Goal: Check status: Check status

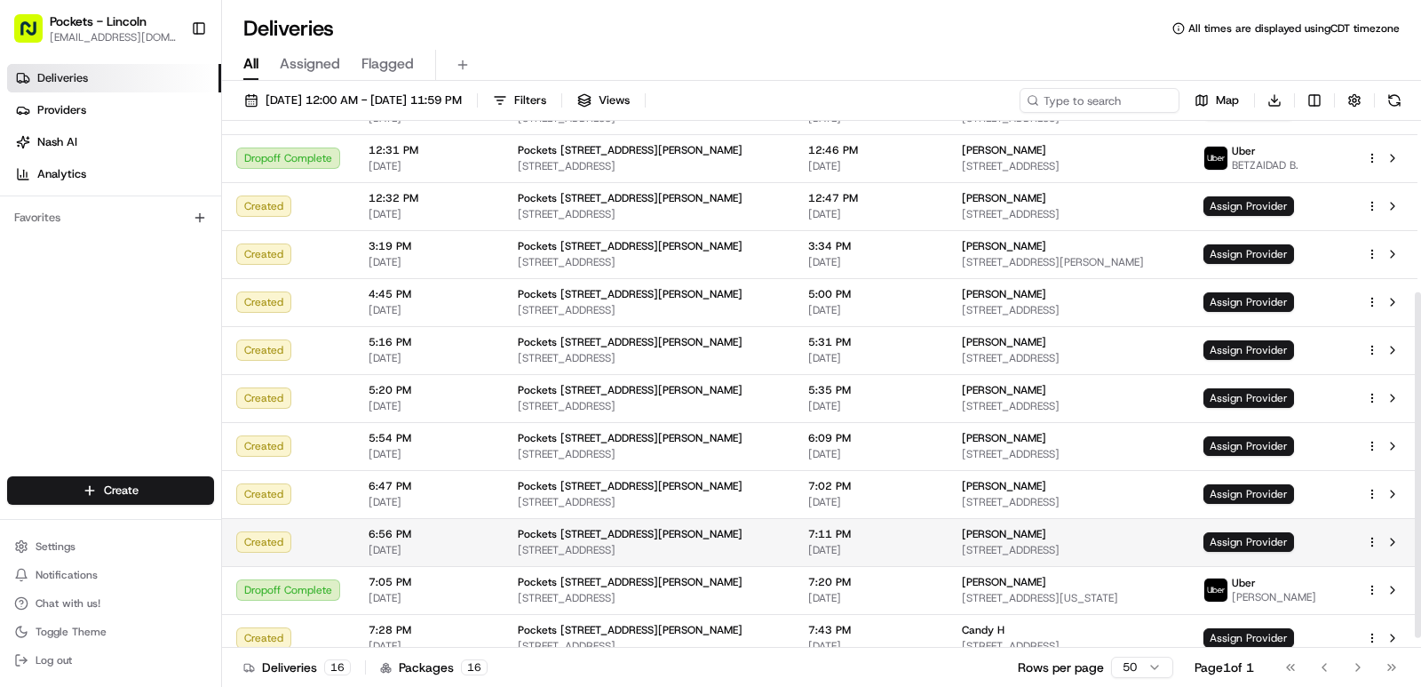
scroll to position [276, 0]
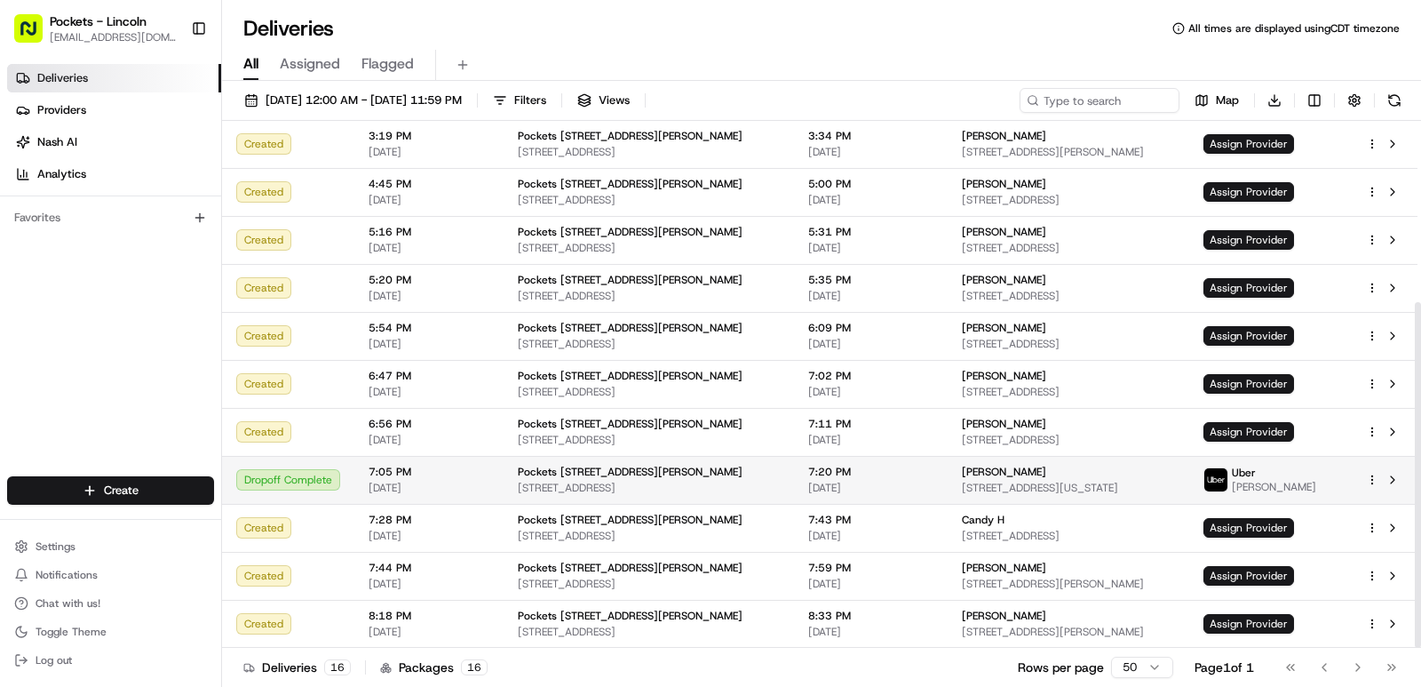
click at [393, 476] on span "7:05 PM" at bounding box center [429, 471] width 121 height 14
click at [1227, 483] on img at bounding box center [1215, 479] width 23 height 23
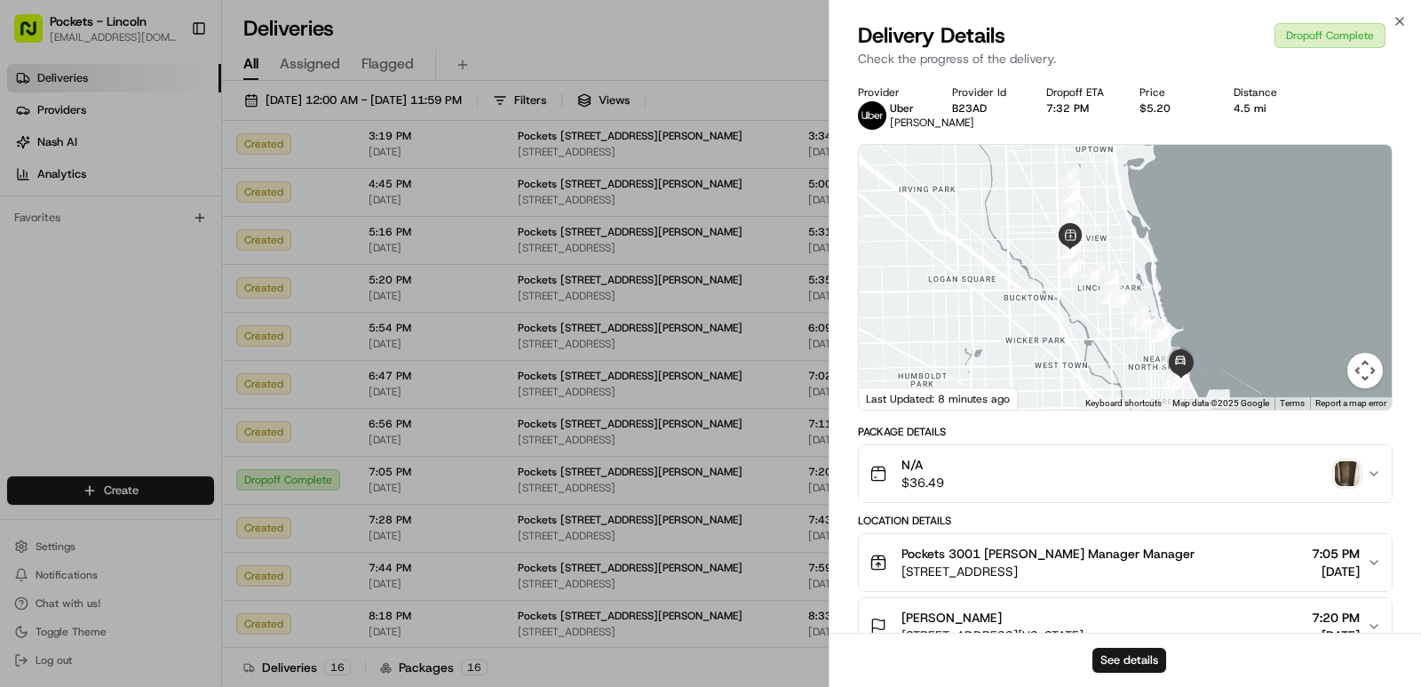
click at [1345, 483] on img "button" at bounding box center [1347, 473] width 25 height 25
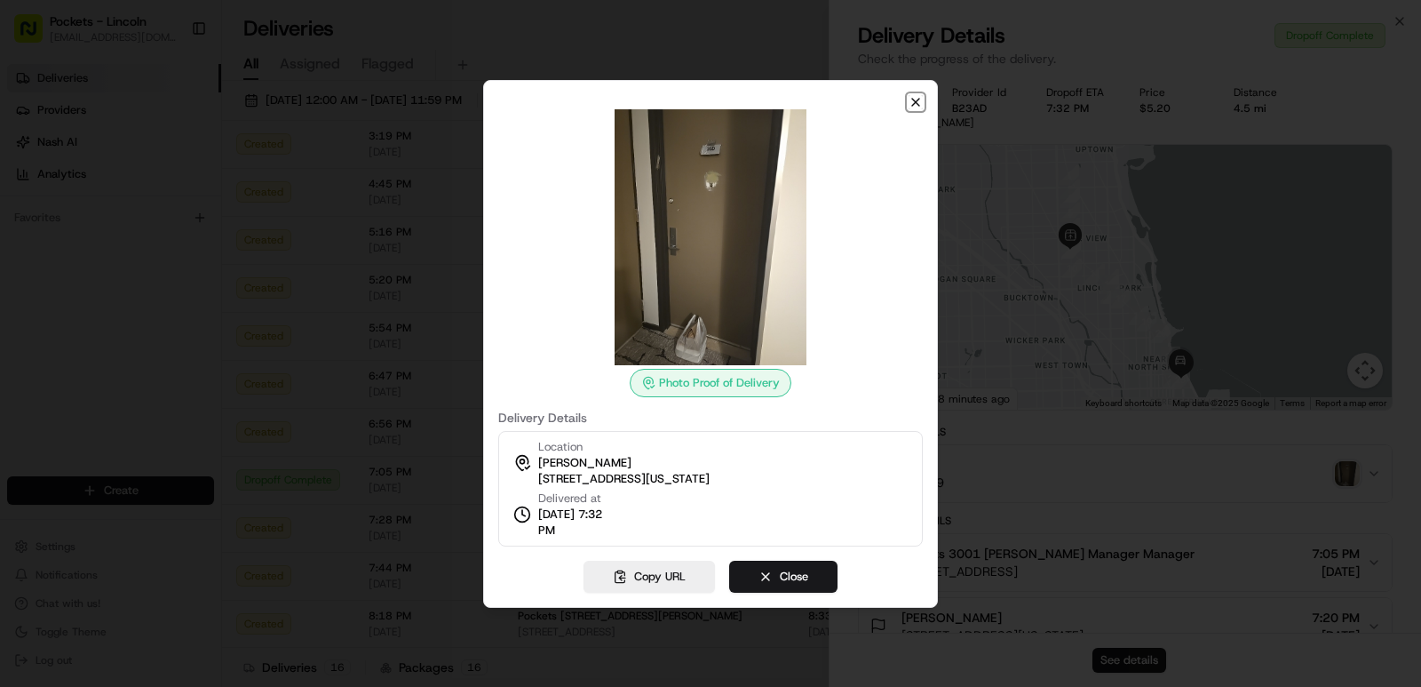
click at [918, 99] on icon "button" at bounding box center [915, 102] width 7 height 7
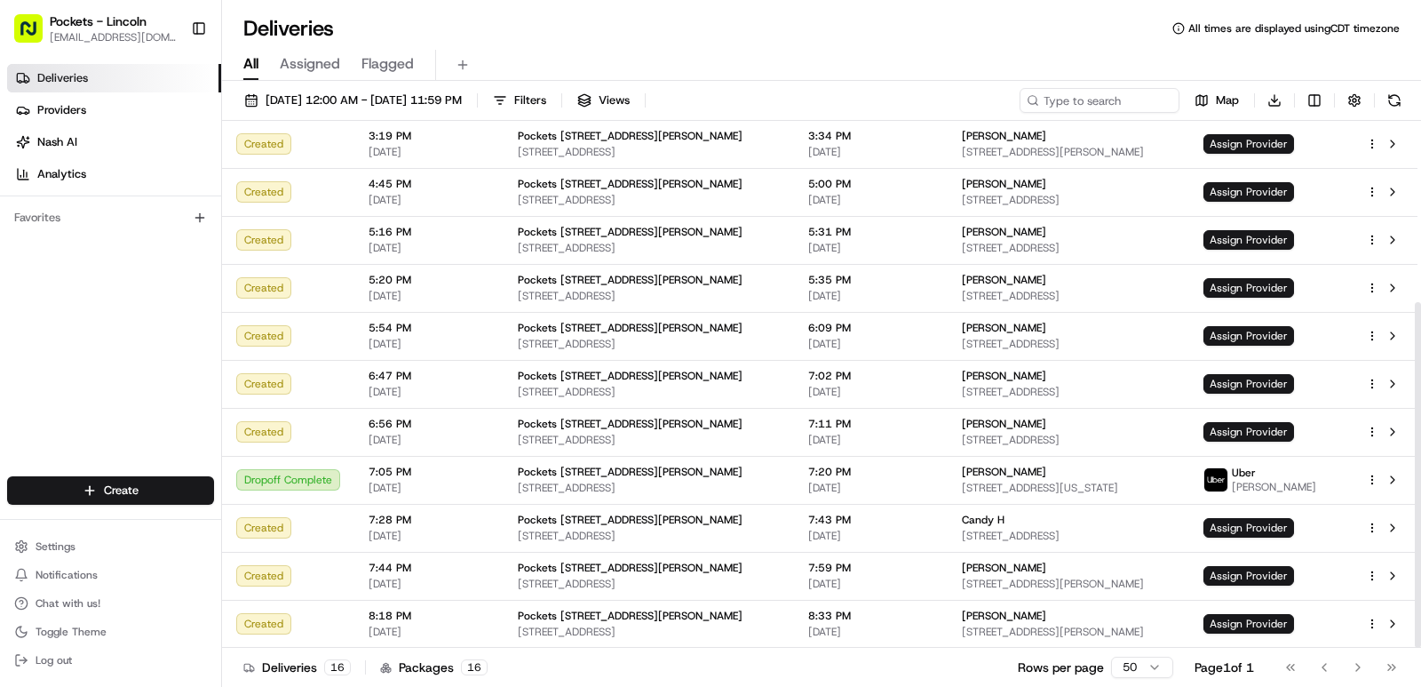
click at [201, 379] on div "Deliveries Providers [PERSON_NAME] Analytics Favorites" at bounding box center [110, 272] width 221 height 430
click at [203, 277] on div "Deliveries Providers [PERSON_NAME] Analytics Favorites" at bounding box center [110, 272] width 221 height 430
